Goal: Check status: Check status

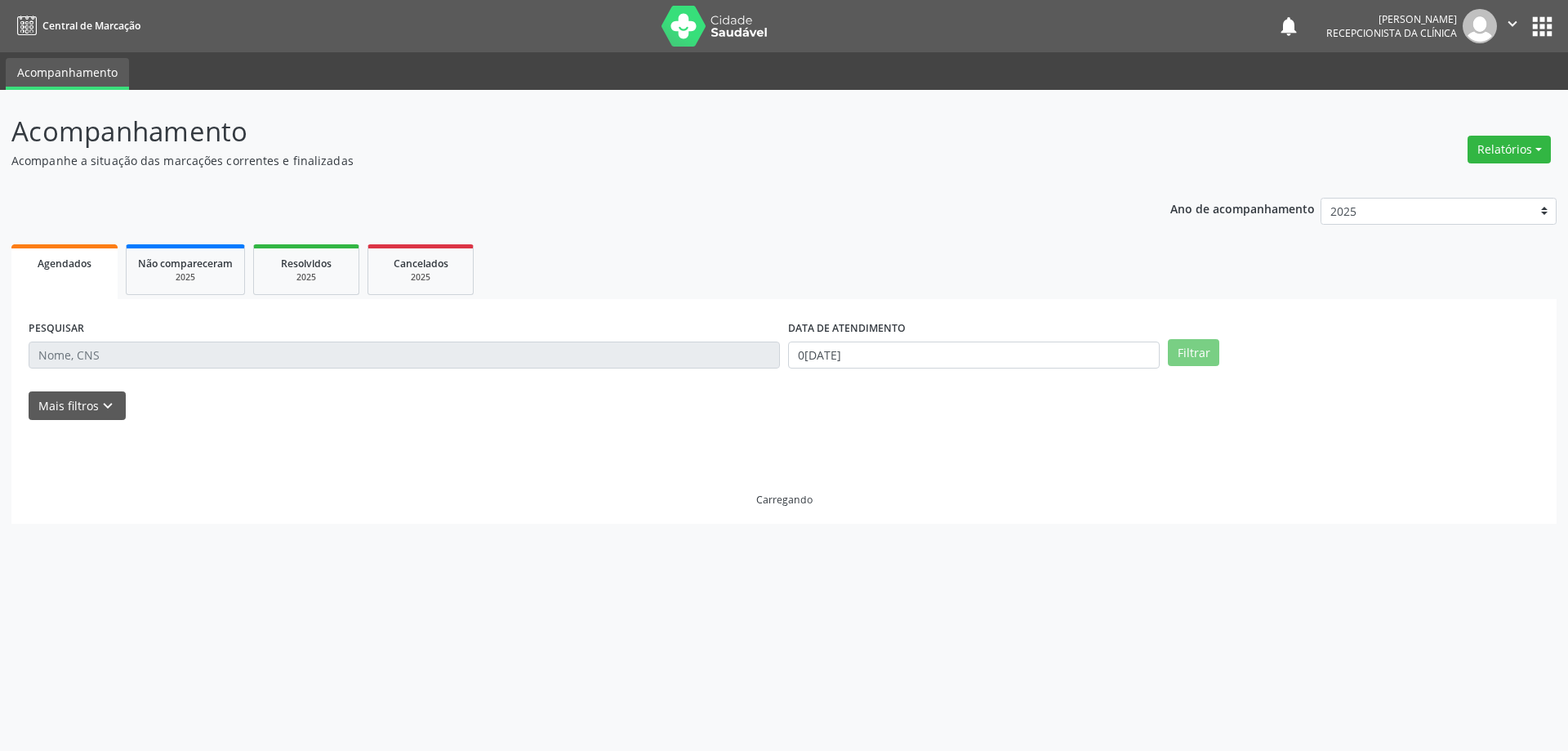
click at [276, 367] on div "PESQUISAR" at bounding box center [404, 348] width 759 height 64
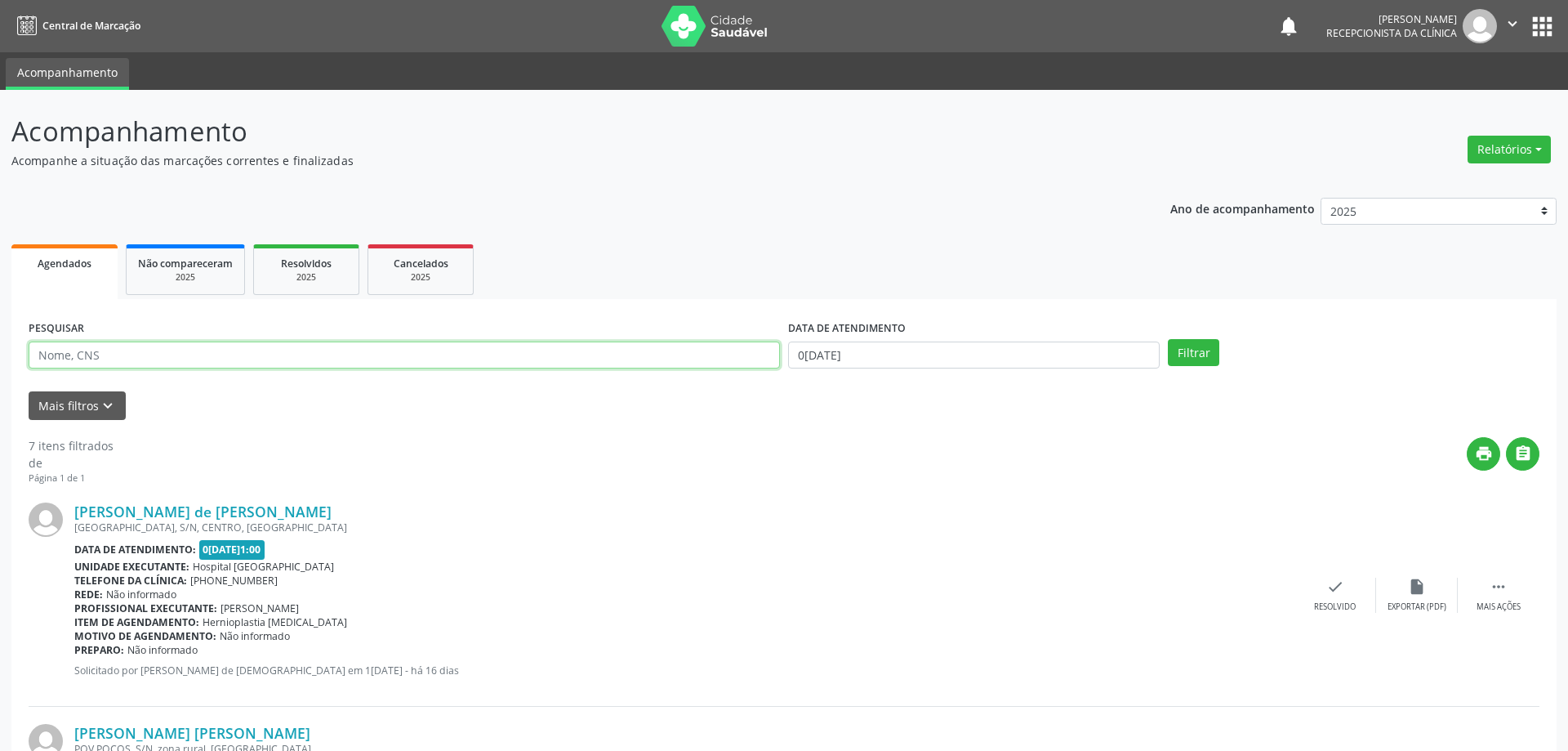
click at [281, 358] on input "text" at bounding box center [404, 355] width 751 height 27
click at [281, 358] on input "text" at bounding box center [401, 355] width 745 height 27
type input "700007278688609"
click at [1174, 356] on button "Filtrar" at bounding box center [1184, 353] width 51 height 27
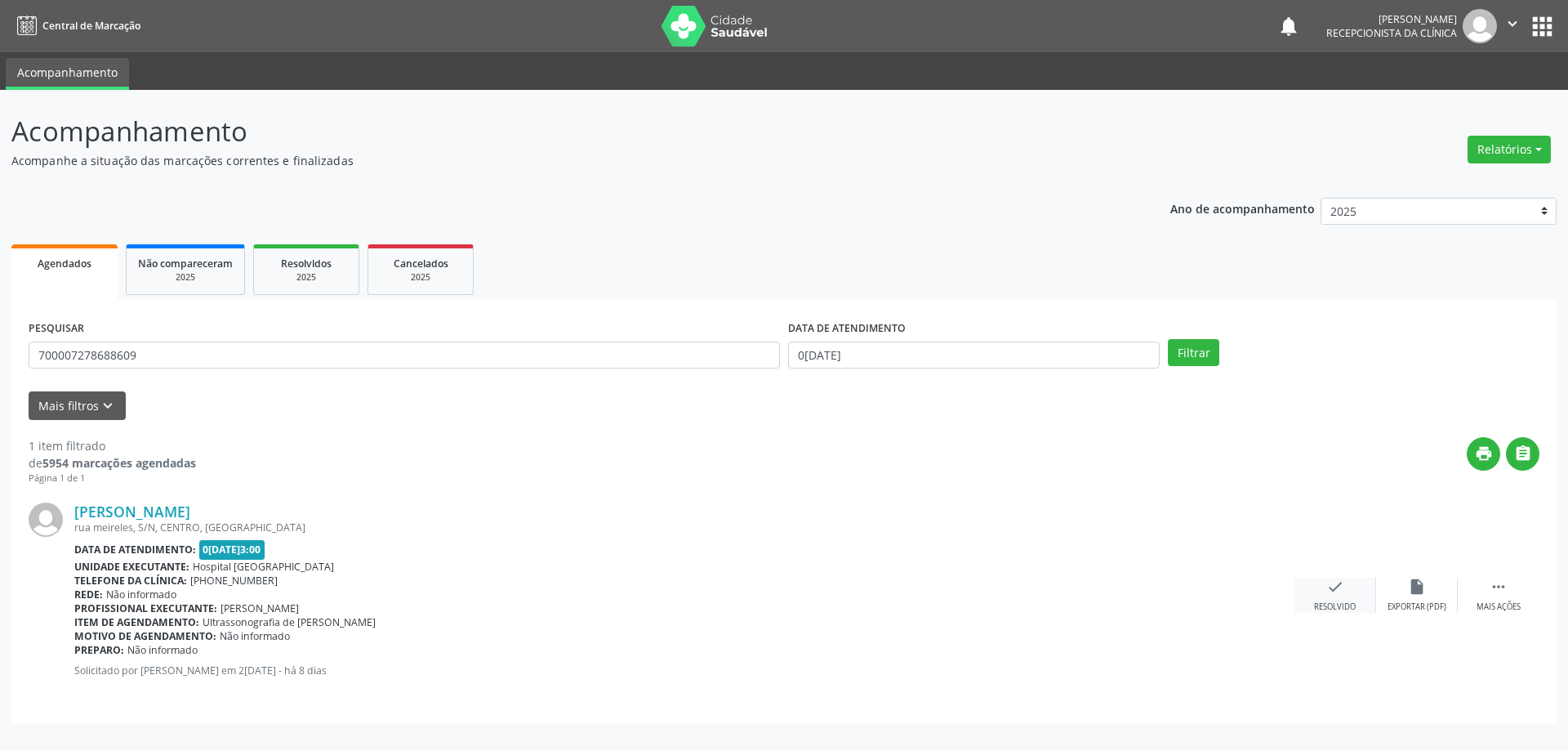
click at [1313, 597] on div "check Resolvido" at bounding box center [1335, 595] width 82 height 36
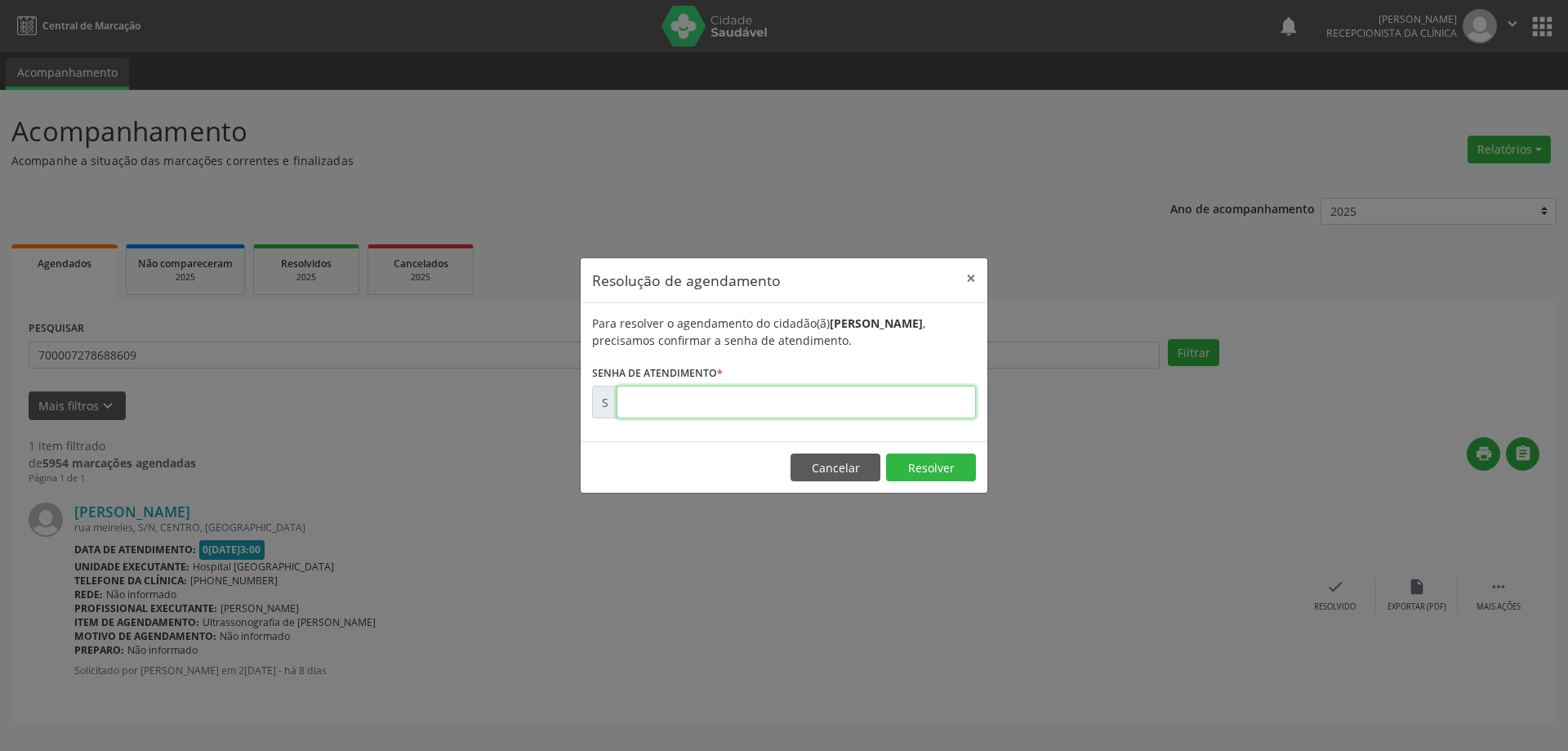
click at [882, 405] on input "text" at bounding box center [796, 402] width 359 height 33
type input "00173960"
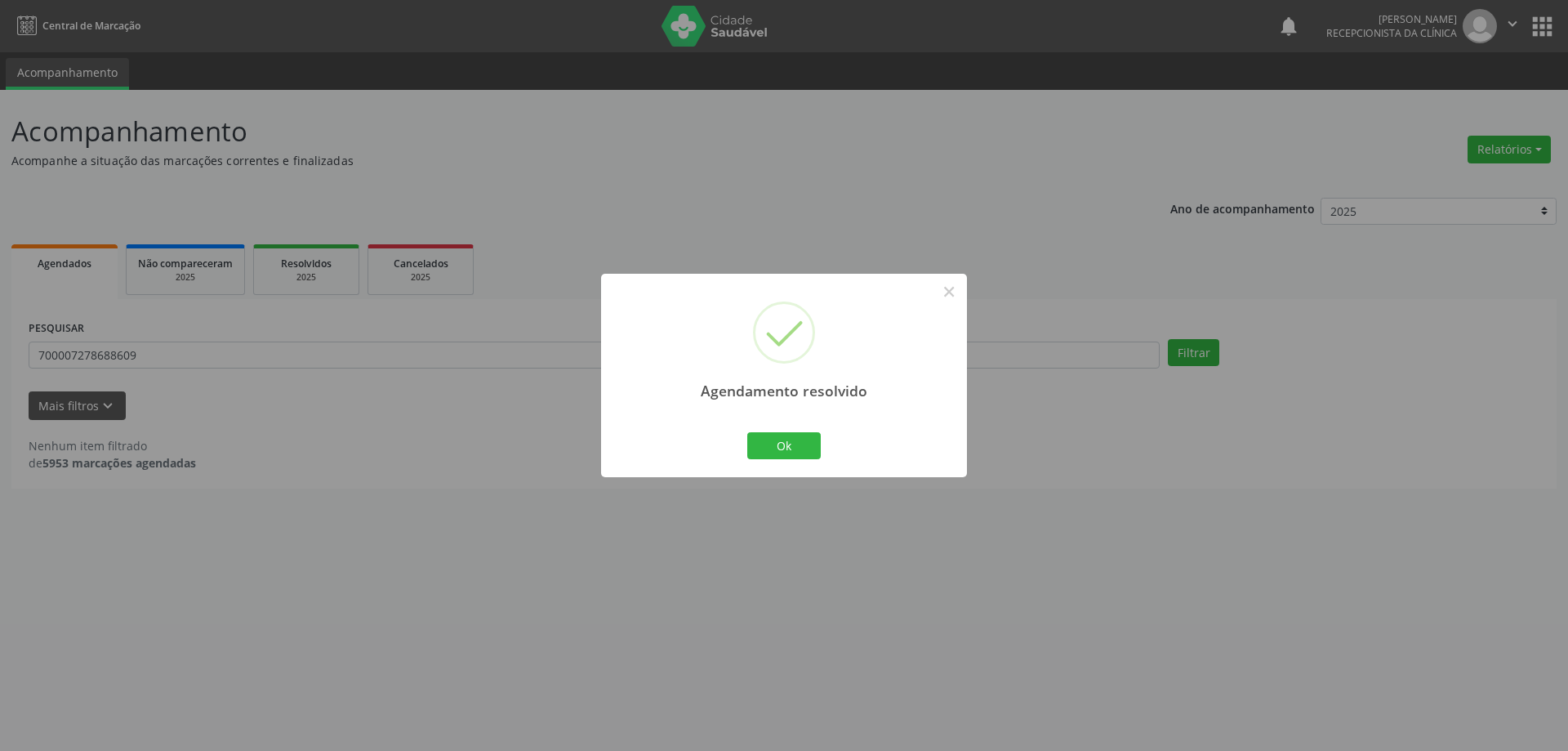
click at [815, 429] on div "Ok Cancel" at bounding box center [784, 446] width 81 height 35
click at [810, 434] on button "Ok" at bounding box center [784, 446] width 74 height 27
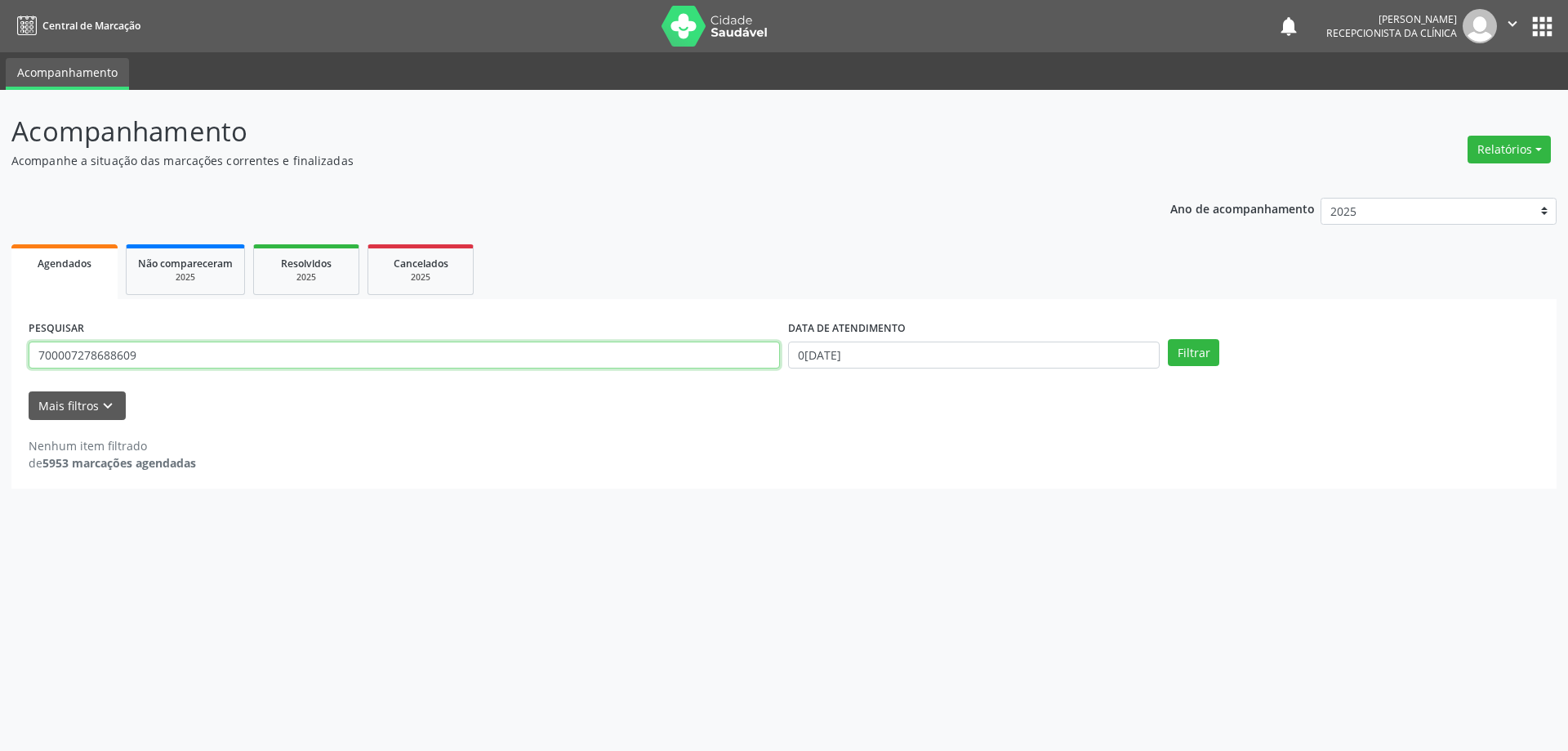
drag, startPoint x: 125, startPoint y: 334, endPoint x: 0, endPoint y: 346, distance: 125.6
click at [0, 346] on div "Acompanhamento Acompanhe a situação das marcações correntes e finalizadas Relat…" at bounding box center [784, 420] width 1568 height 661
type input "703605083157938"
click at [1173, 358] on button "Filtrar" at bounding box center [1194, 353] width 51 height 27
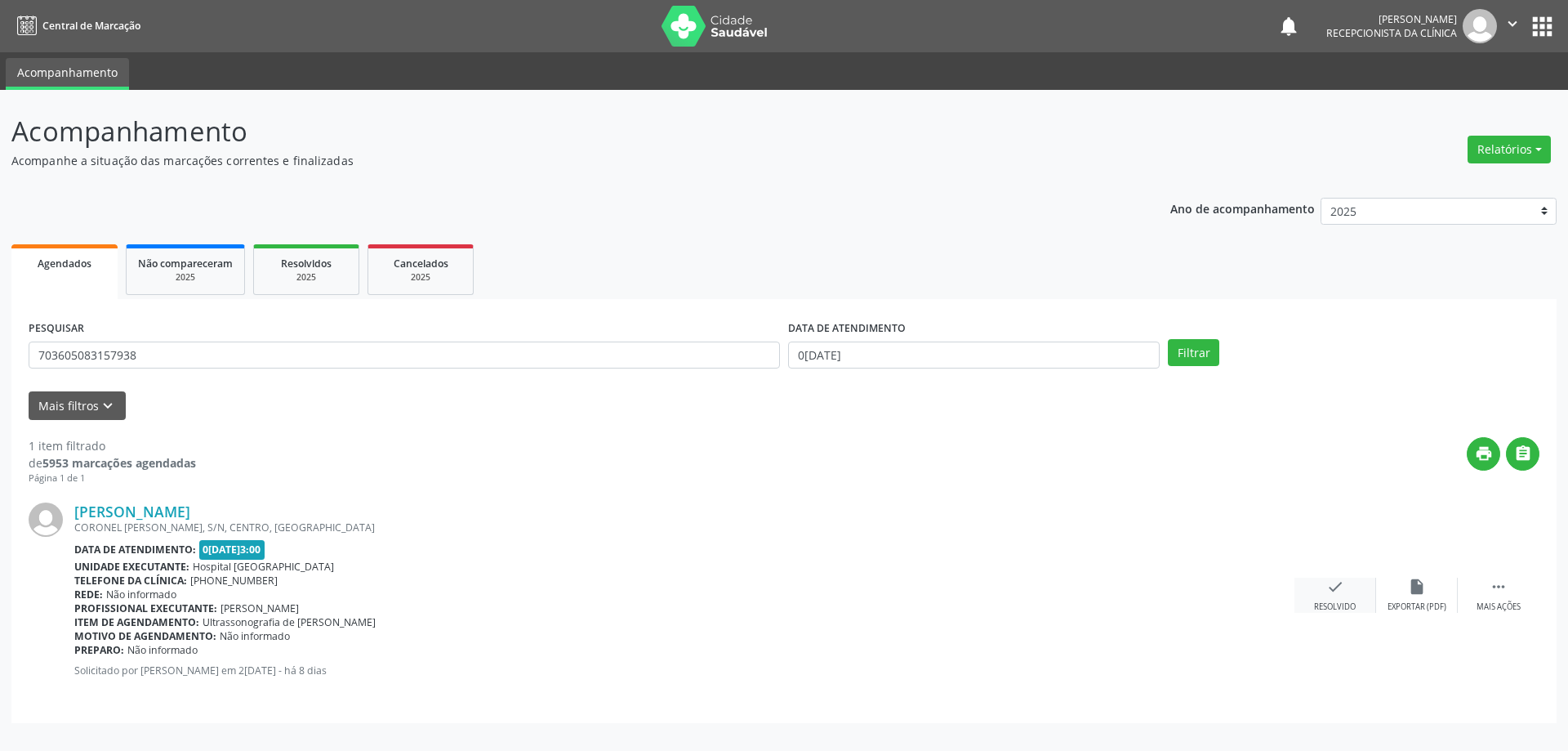
click at [1335, 585] on icon "check" at bounding box center [1335, 587] width 18 height 18
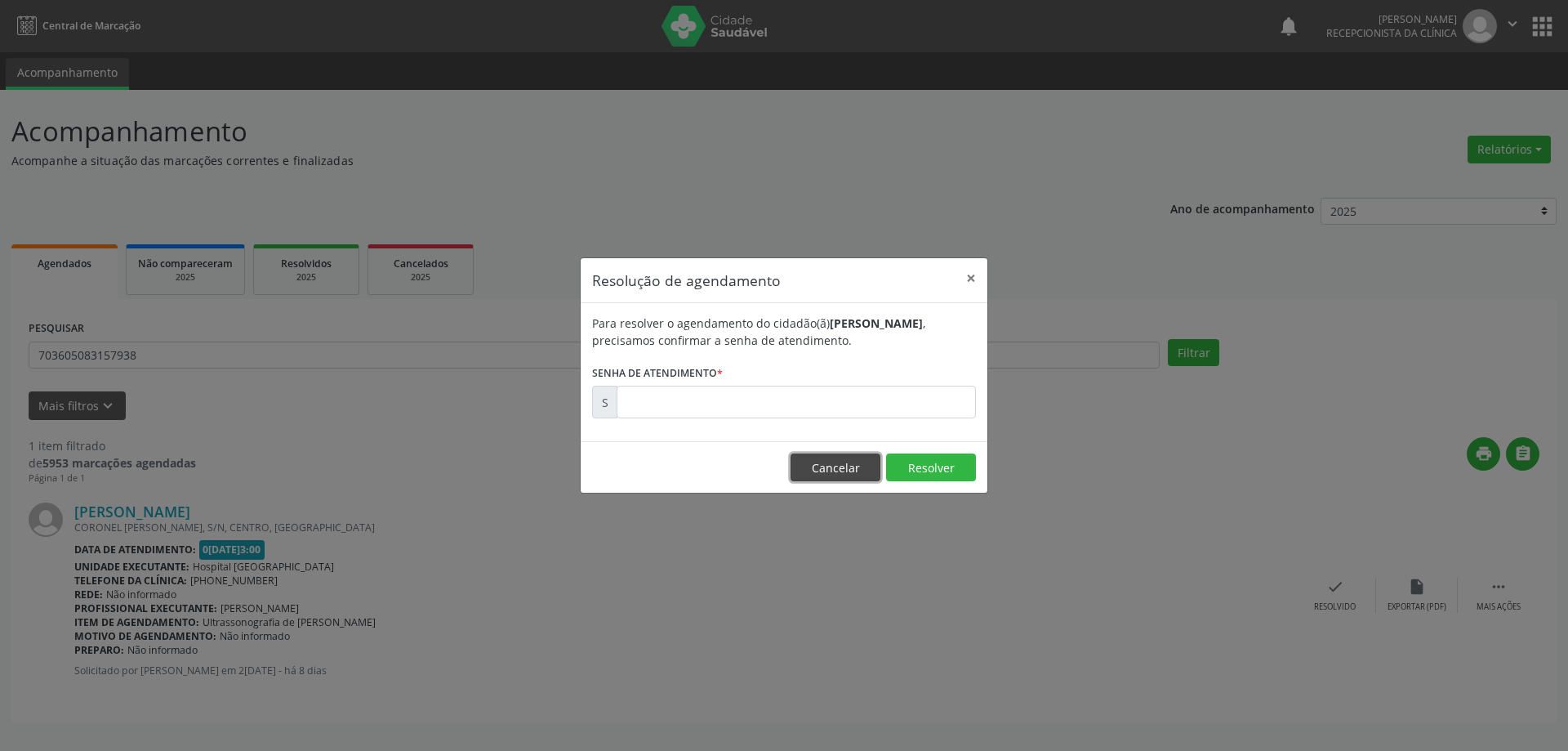
click at [866, 460] on button "Cancelar" at bounding box center [835, 467] width 90 height 27
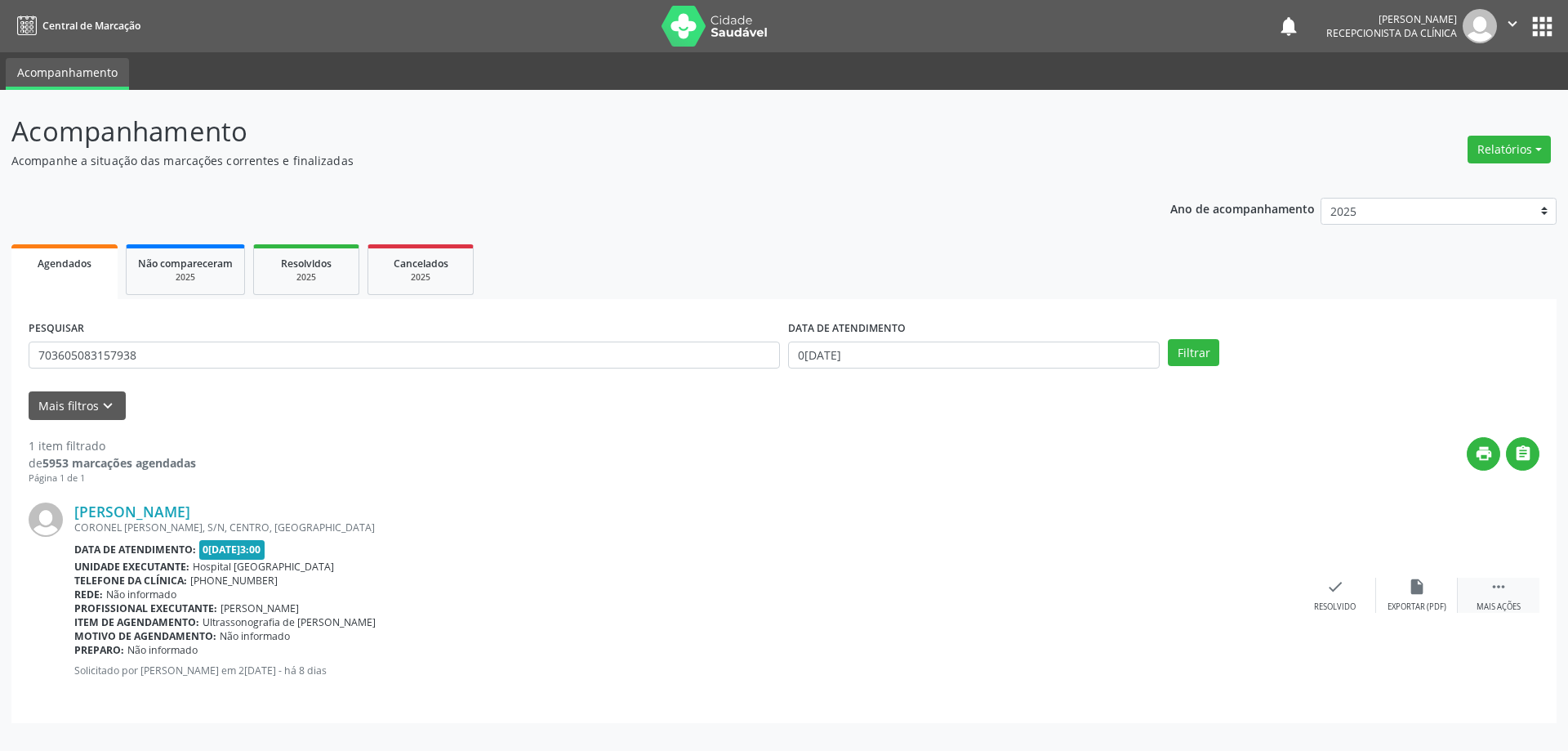
click at [1506, 588] on icon "" at bounding box center [1499, 587] width 18 height 18
click at [1239, 578] on div "print Imprimir" at bounding box center [1254, 595] width 82 height 36
click at [1073, 595] on div "check Resolvido" at bounding box center [1091, 595] width 82 height 36
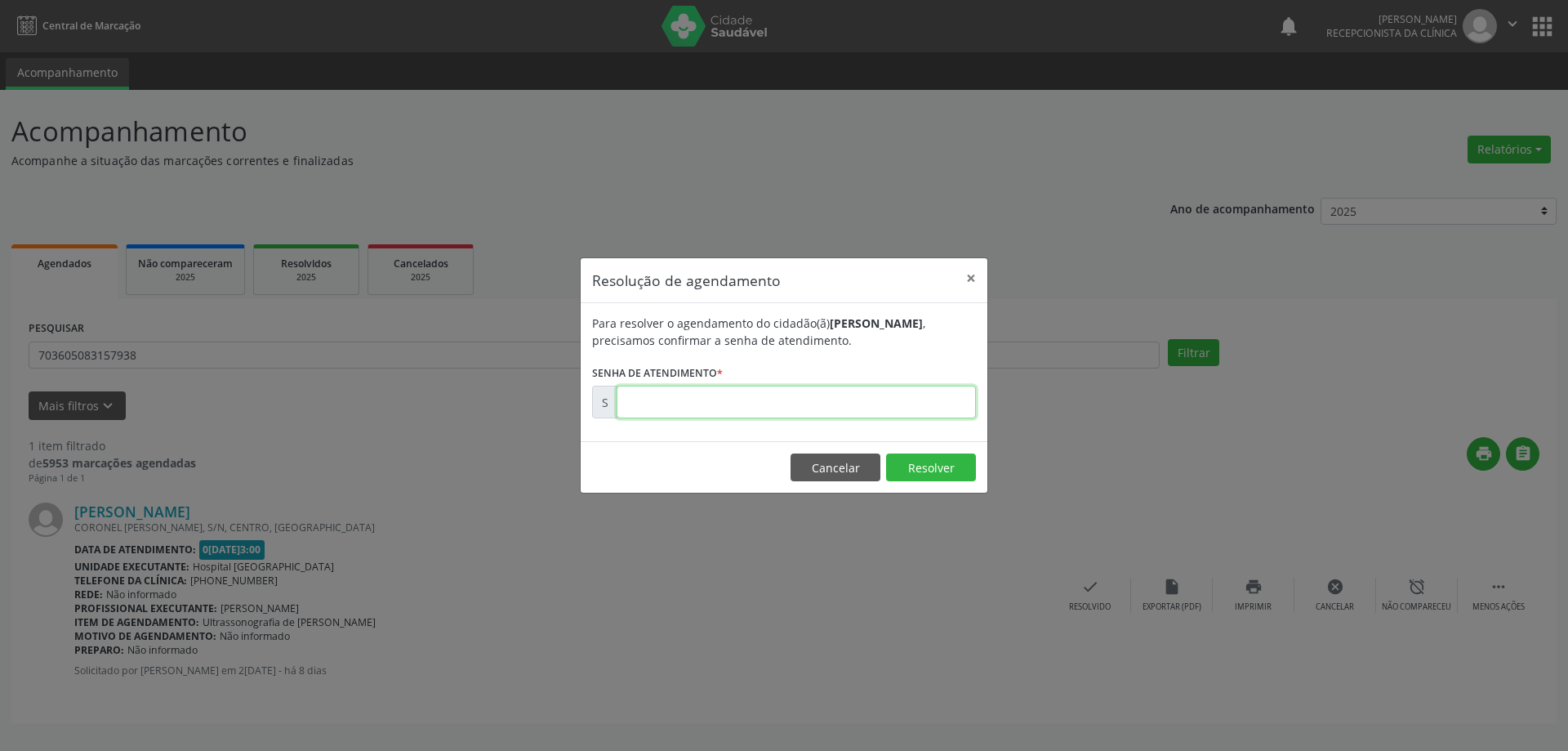
drag, startPoint x: 695, startPoint y: 388, endPoint x: 695, endPoint y: 408, distance: 20.0
click at [695, 406] on input "text" at bounding box center [796, 402] width 359 height 33
click at [695, 408] on input "text" at bounding box center [796, 402] width 359 height 33
paste input "00174005"
type input "00174005"
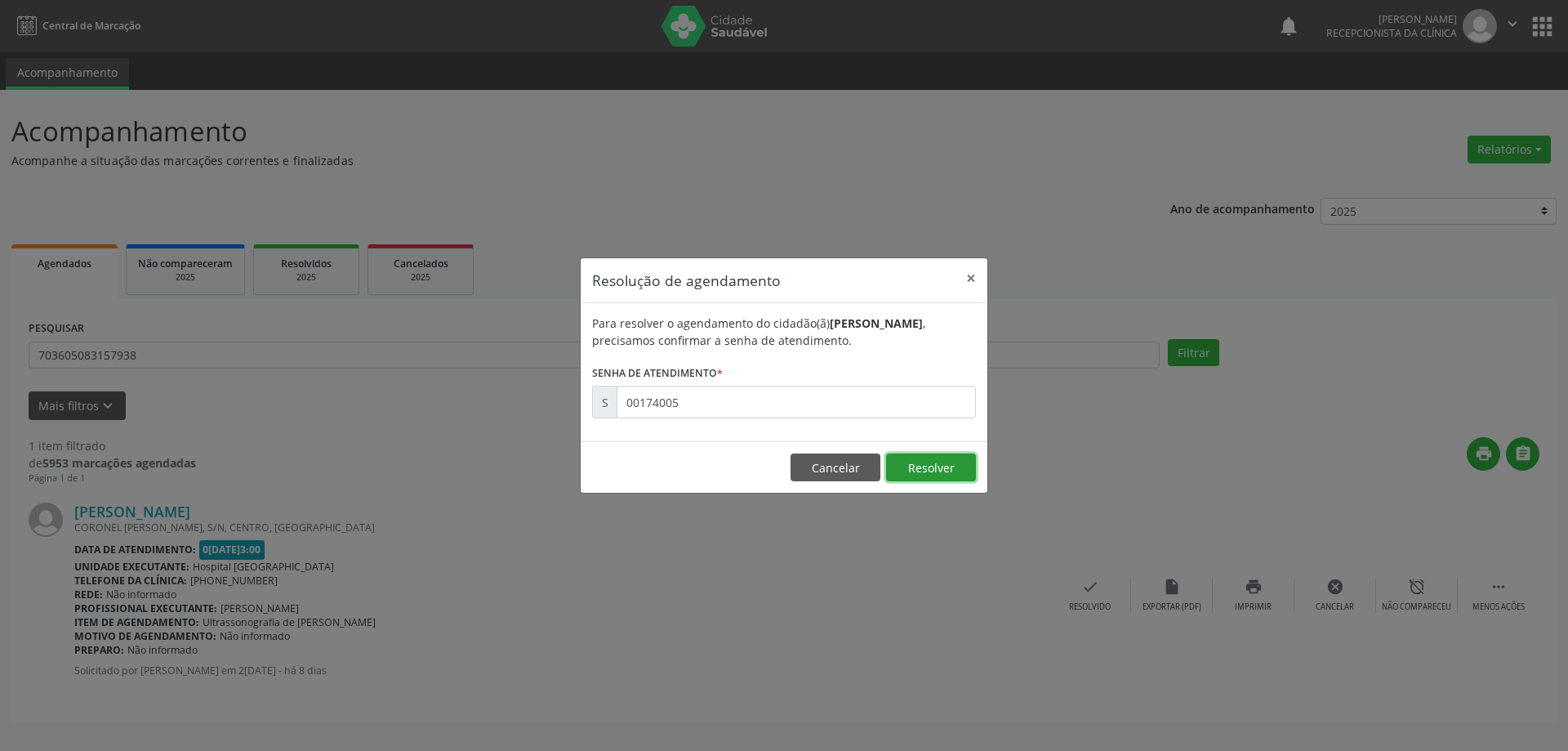
click at [930, 466] on button "Resolver" at bounding box center [930, 467] width 90 height 27
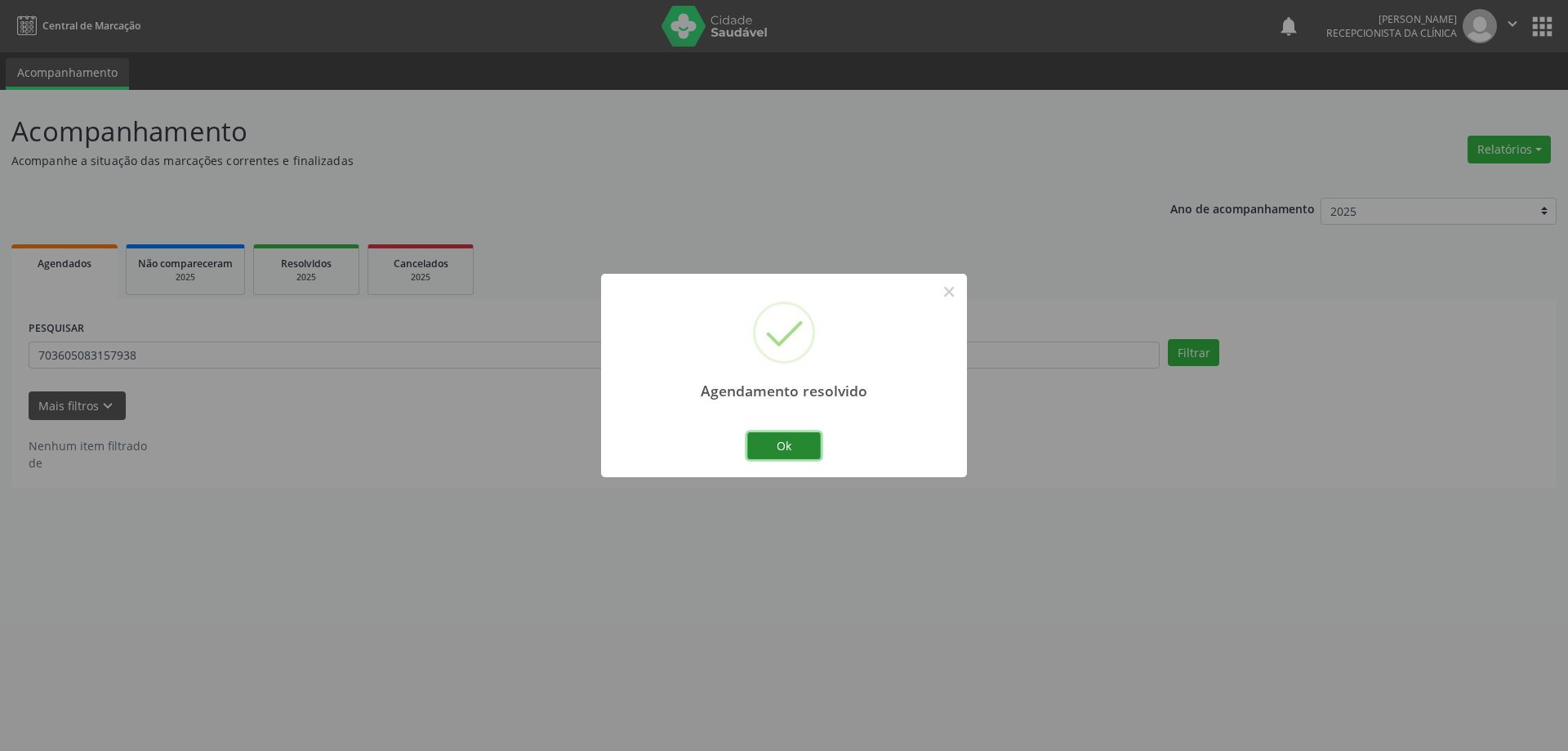
click at [799, 442] on button "Ok" at bounding box center [784, 446] width 74 height 27
